Goal: Transaction & Acquisition: Subscribe to service/newsletter

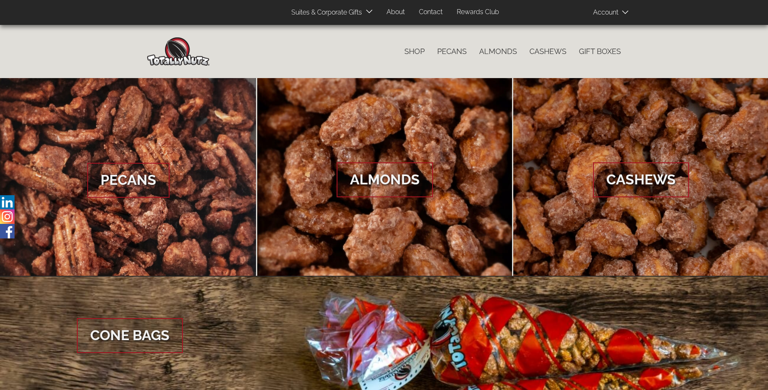
scroll to position [1242, 0]
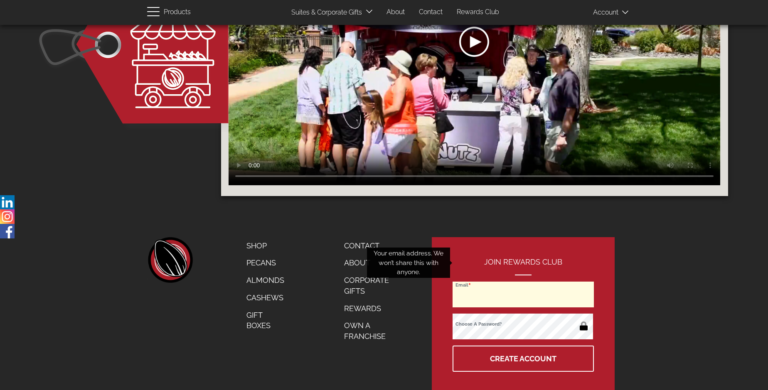
click at [523, 282] on input "Email" at bounding box center [522, 295] width 141 height 26
type input "[EMAIL_ADDRESS][DOMAIN_NAME]"
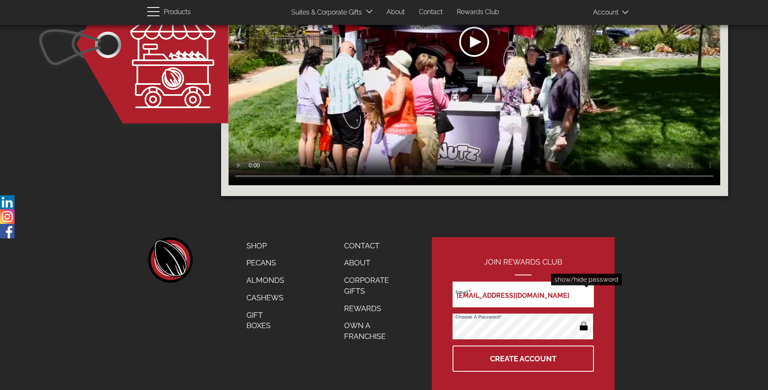
click at [583, 320] on button "button" at bounding box center [583, 326] width 16 height 13
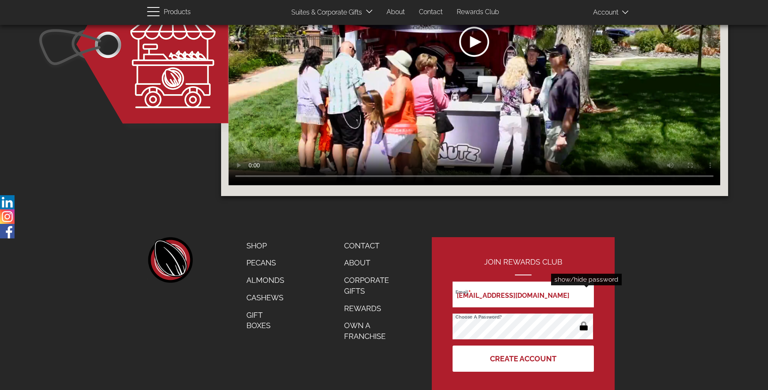
click at [523, 346] on button "Create Account" at bounding box center [522, 359] width 141 height 26
